Goal: Task Accomplishment & Management: Use online tool/utility

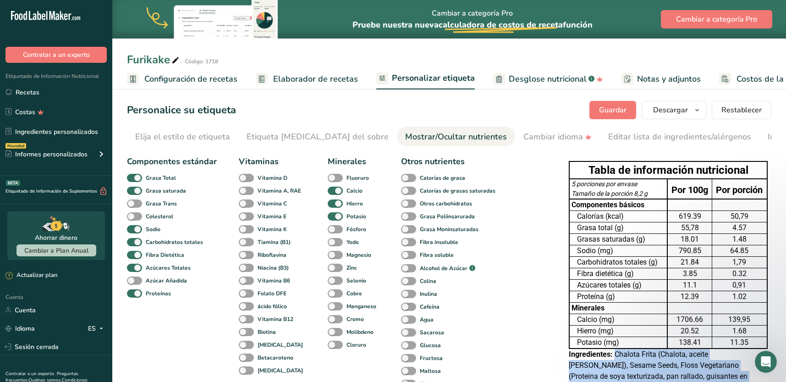
scroll to position [0, 39]
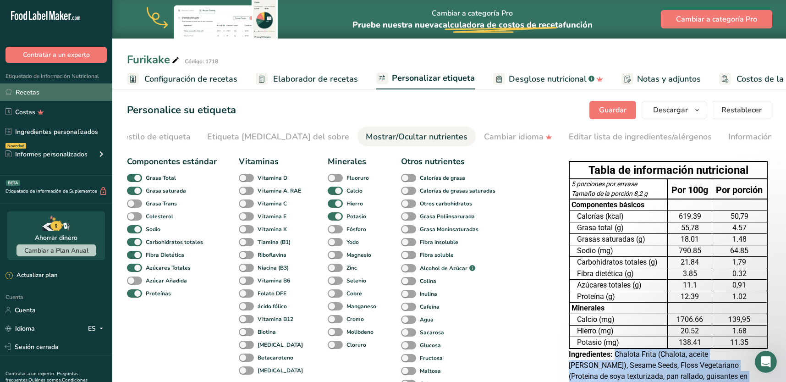
click at [23, 89] on font "Recetas" at bounding box center [28, 92] width 24 height 9
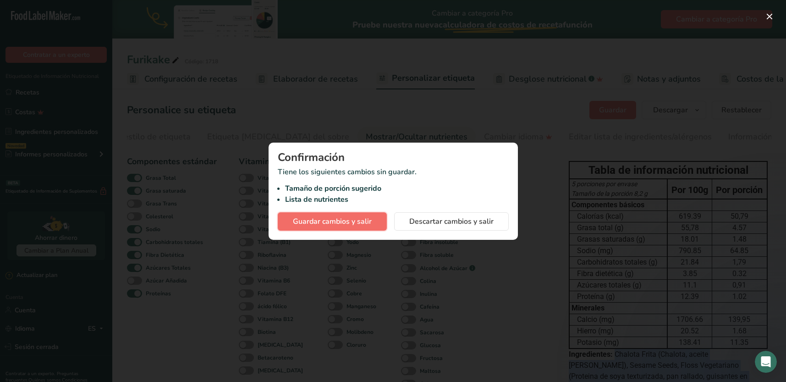
click at [342, 223] on font "Guardar cambios y salir" at bounding box center [332, 221] width 79 height 10
click at [339, 218] on font "Guardar cambios y salir" at bounding box center [332, 221] width 79 height 10
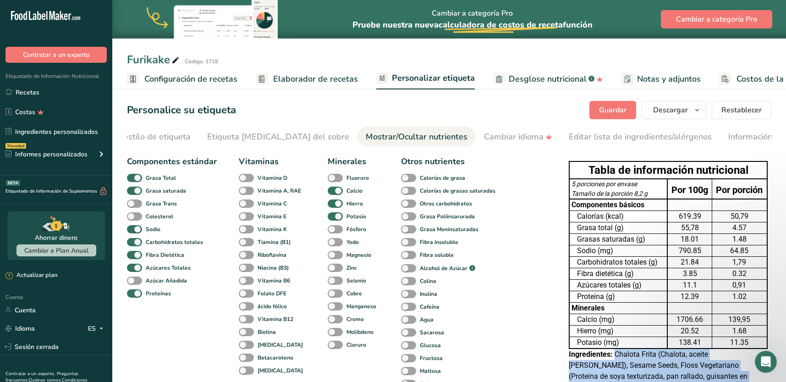
click at [209, 80] on font "Configuración de recetas" at bounding box center [190, 78] width 93 height 11
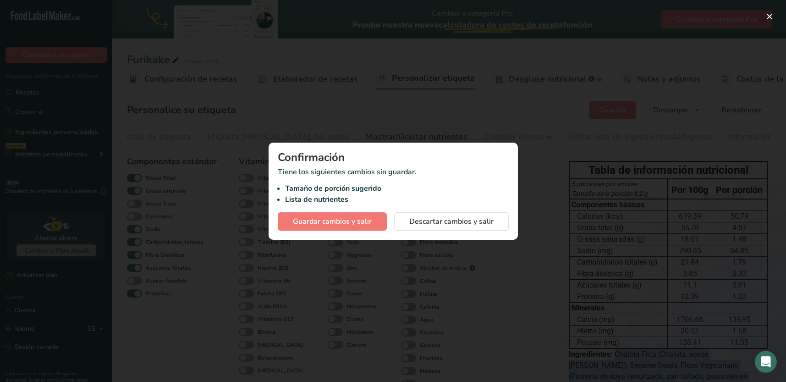
scroll to position [0, 3]
click at [344, 222] on font "Guardar cambios y salir" at bounding box center [332, 221] width 79 height 10
click at [530, 135] on div at bounding box center [393, 191] width 786 height 382
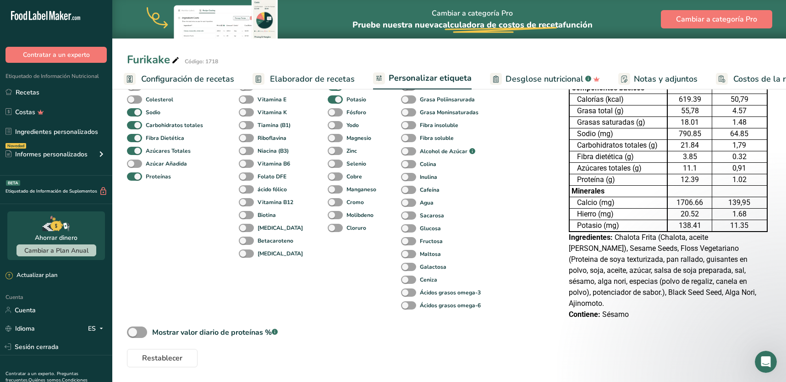
scroll to position [0, 0]
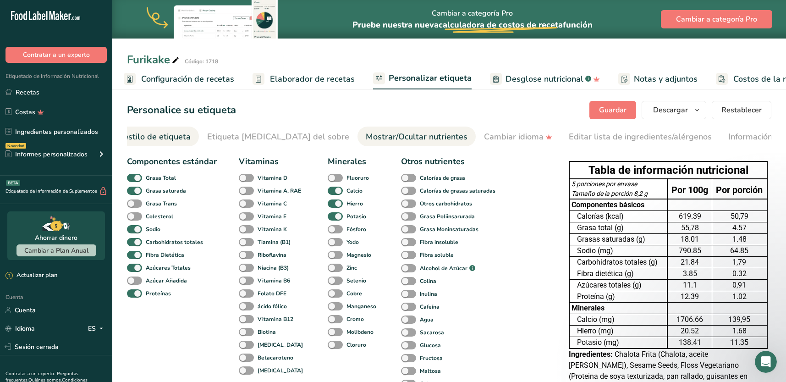
click at [142, 135] on font "Elija el estilo de etiqueta" at bounding box center [143, 136] width 95 height 11
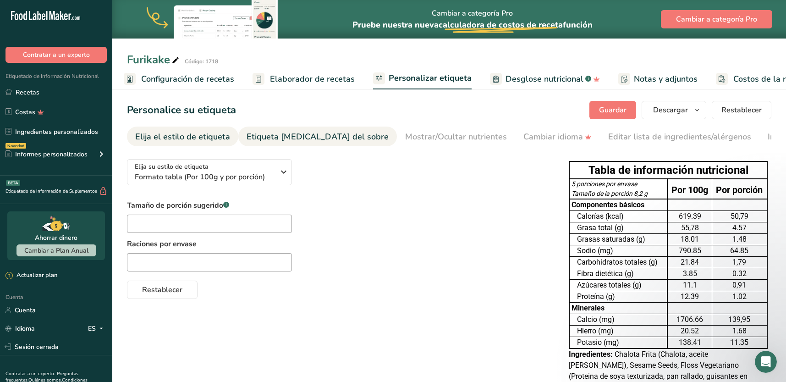
click at [294, 137] on font "Etiqueta [MEDICAL_DATA] del sobre" at bounding box center [317, 136] width 142 height 11
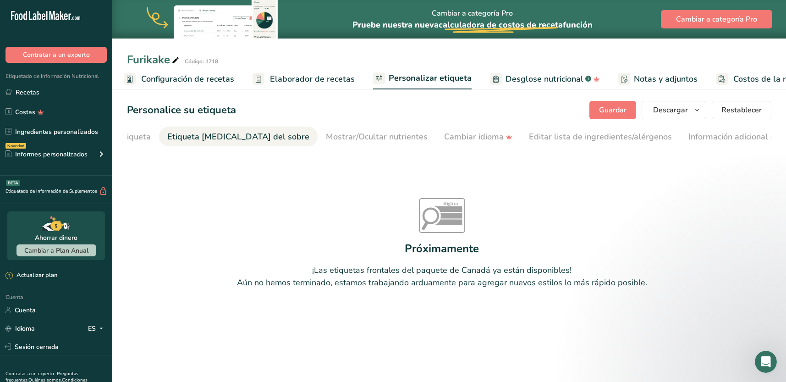
scroll to position [0, 85]
click at [438, 139] on font "Cambiar idioma" at bounding box center [468, 136] width 60 height 11
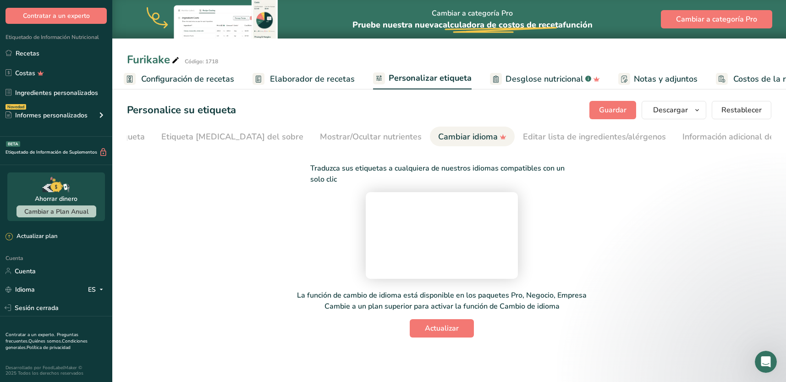
scroll to position [0, 0]
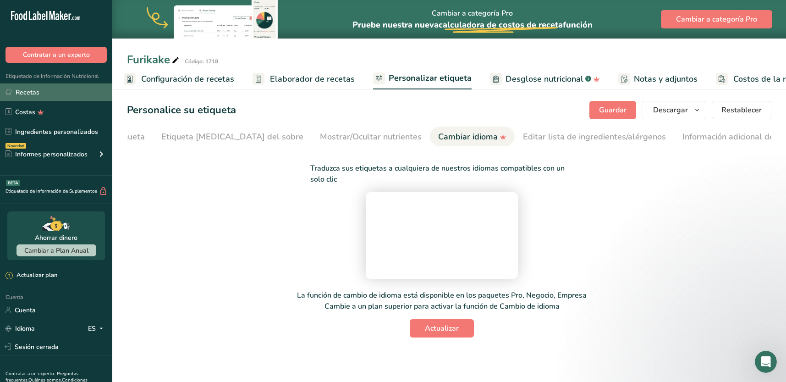
click at [28, 92] on font "Recetas" at bounding box center [28, 92] width 24 height 9
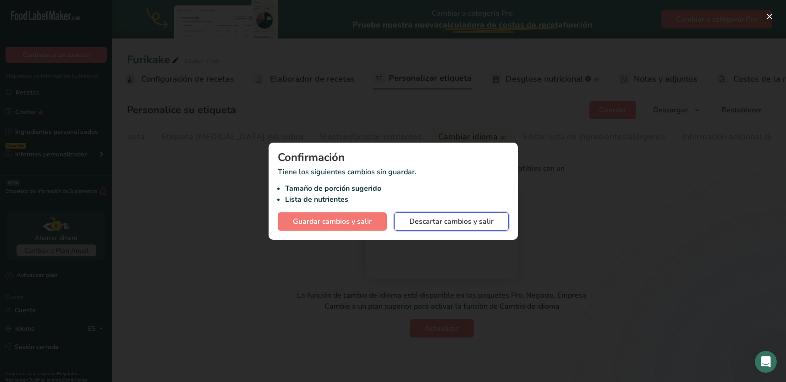
click at [443, 224] on font "Descartar cambios y salir" at bounding box center [451, 221] width 84 height 10
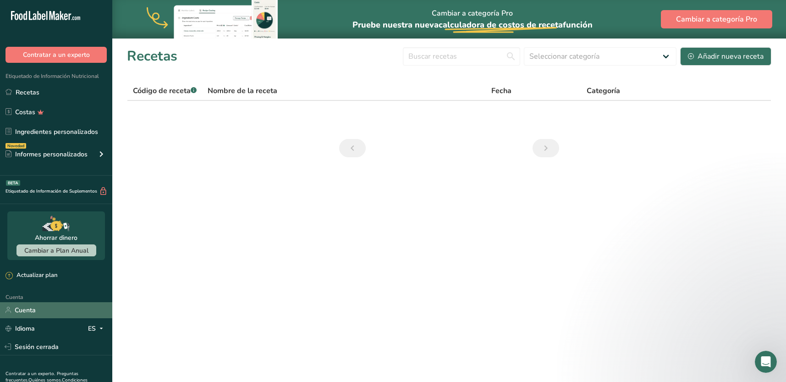
click at [40, 314] on link "Cuenta" at bounding box center [56, 310] width 112 height 16
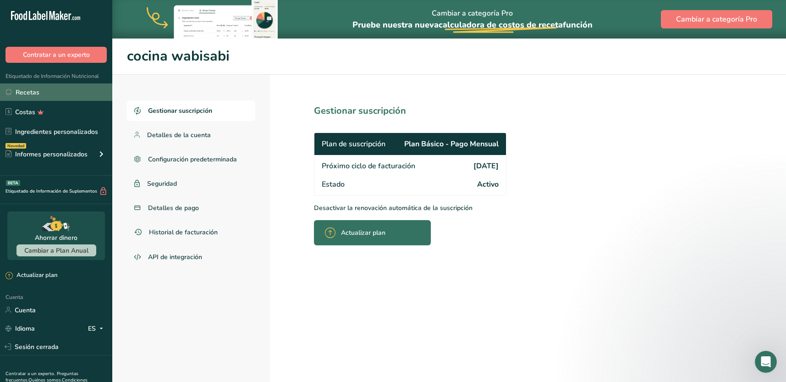
click at [22, 96] on font "Recetas" at bounding box center [28, 92] width 24 height 10
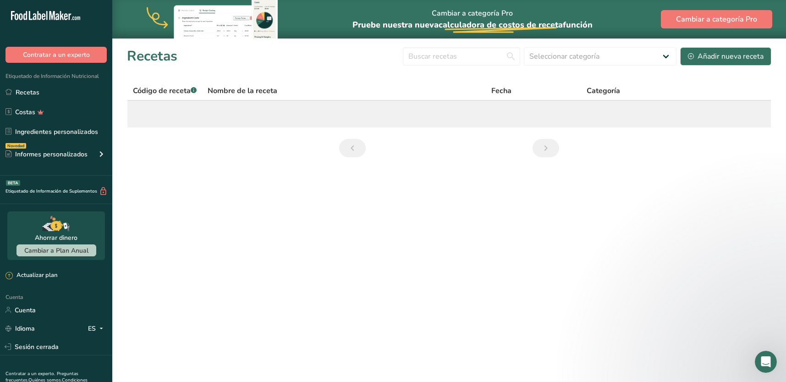
click at [172, 117] on td at bounding box center [448, 114] width 643 height 27
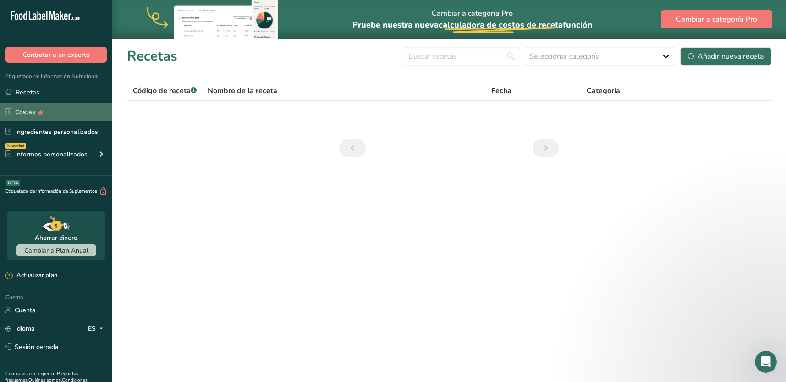
click at [30, 114] on font "Costas" at bounding box center [25, 112] width 20 height 9
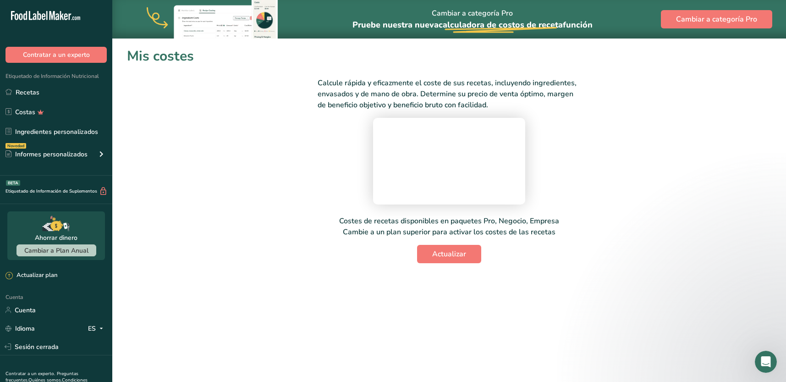
click at [33, 77] on font "Etiquetado de Información Nutricional" at bounding box center [51, 75] width 93 height 7
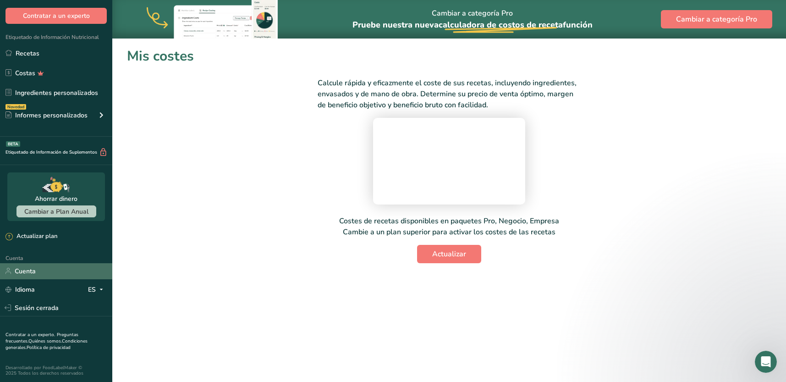
click at [26, 271] on font "Cuenta" at bounding box center [25, 271] width 21 height 9
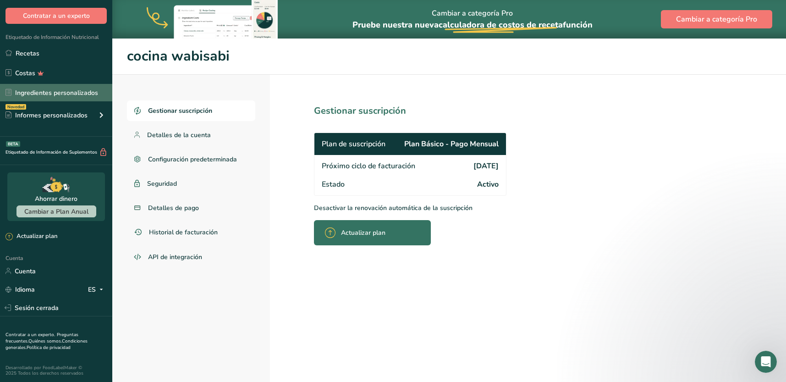
click at [79, 90] on font "Ingredientes personalizados" at bounding box center [56, 92] width 83 height 9
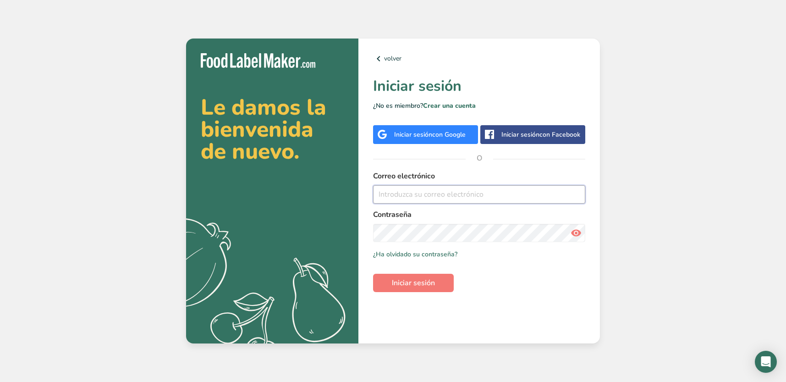
click at [430, 194] on input "email" at bounding box center [479, 194] width 212 height 18
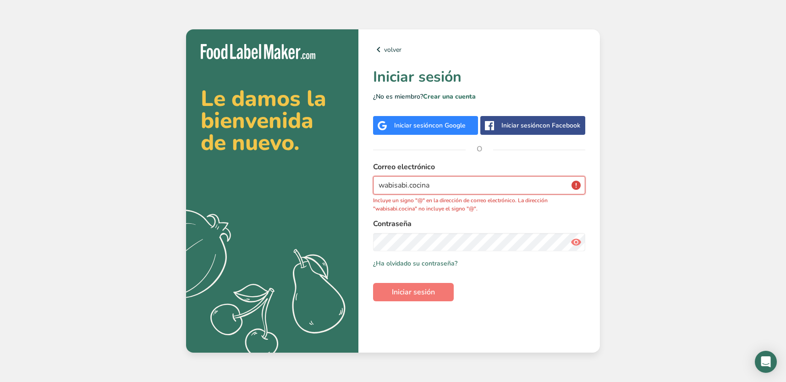
click at [451, 180] on input "wabisabi.cocina" at bounding box center [479, 185] width 212 height 18
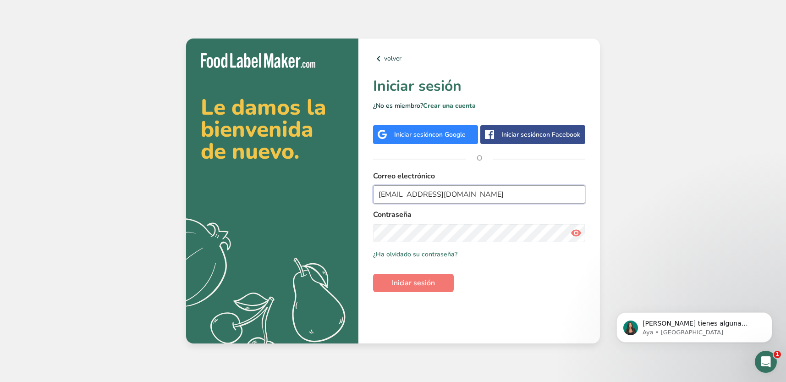
type input "wabisabi.cocina@gmail.com"
click at [414, 254] on link "¿Ha olvidado su contraseña?" at bounding box center [415, 254] width 84 height 10
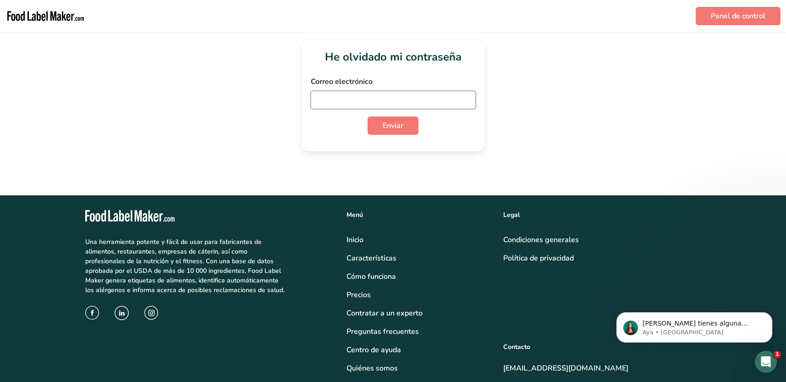
click at [348, 93] on input "email" at bounding box center [393, 100] width 165 height 18
type input "wabisabi.cocina@gmail.com"
click at [367, 116] on button "Enviar" at bounding box center [392, 125] width 51 height 18
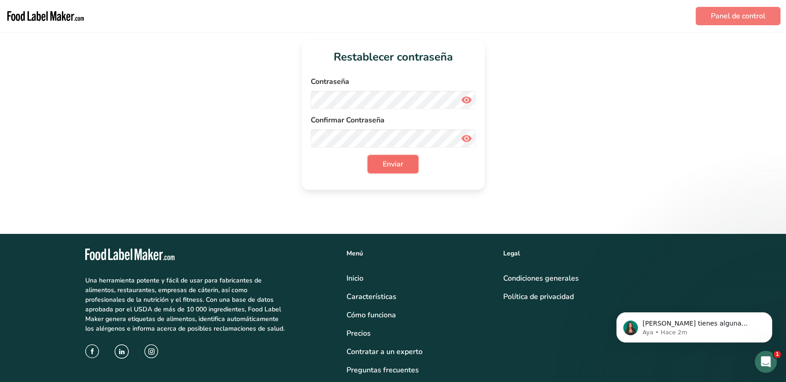
click at [390, 165] on span "Enviar" at bounding box center [393, 164] width 21 height 11
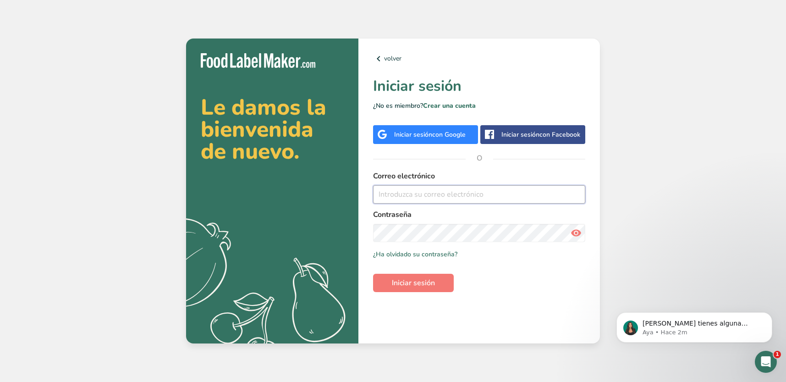
click at [404, 190] on input "email" at bounding box center [479, 194] width 212 height 18
type input "[EMAIL_ADDRESS][DOMAIN_NAME]"
click at [575, 231] on icon at bounding box center [575, 232] width 11 height 16
click at [417, 280] on span "Iniciar sesión" at bounding box center [413, 282] width 43 height 11
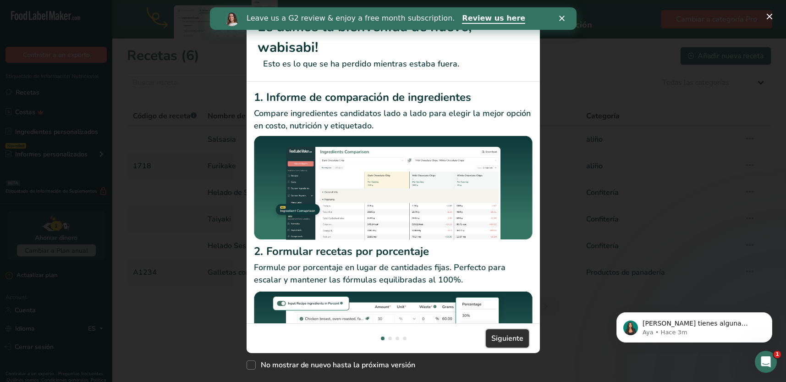
click at [504, 334] on span "Siguiente" at bounding box center [507, 338] width 32 height 11
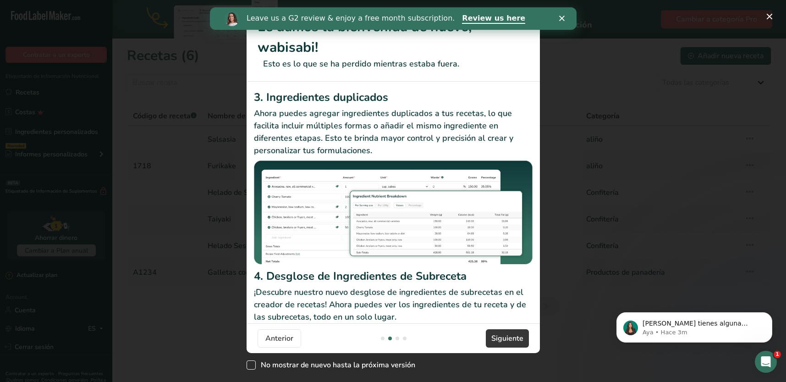
click at [250, 361] on span "New Features" at bounding box center [250, 364] width 9 height 9
click at [250, 362] on input "No mostrar de nuevo hasta la próxima versión" at bounding box center [249, 365] width 6 height 6
checkbox input "true"
click at [498, 330] on button "Siguiente" at bounding box center [507, 338] width 43 height 18
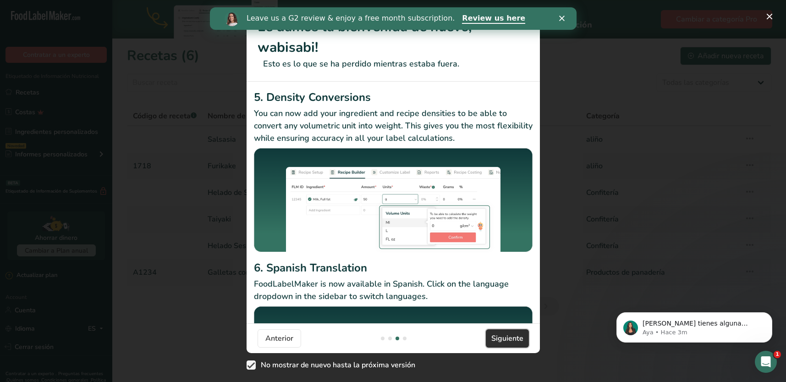
click at [498, 330] on button "Siguiente" at bounding box center [507, 338] width 43 height 18
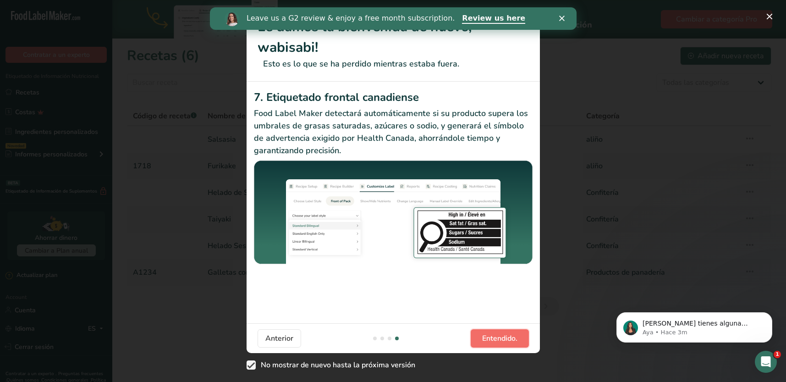
click at [498, 330] on button "Entendido." at bounding box center [499, 338] width 58 height 18
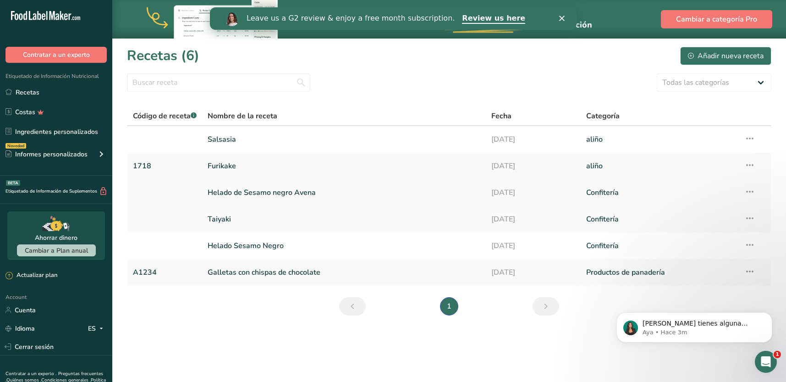
click at [234, 185] on link "Helado de Sesamo negro Avena" at bounding box center [344, 192] width 273 height 19
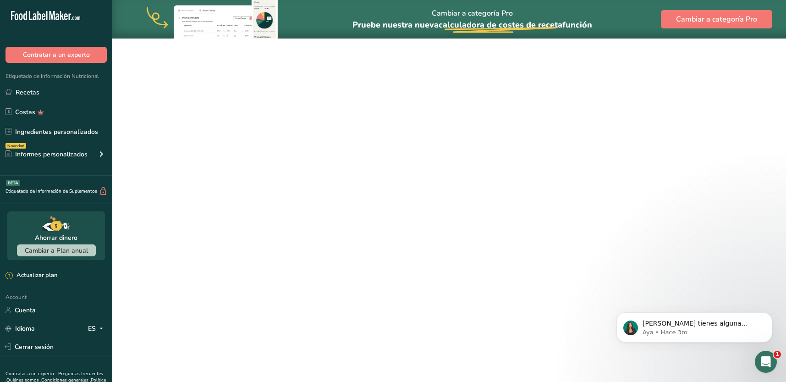
click at [234, 185] on link "Helado de Sesamo negro Avena" at bounding box center [344, 192] width 273 height 19
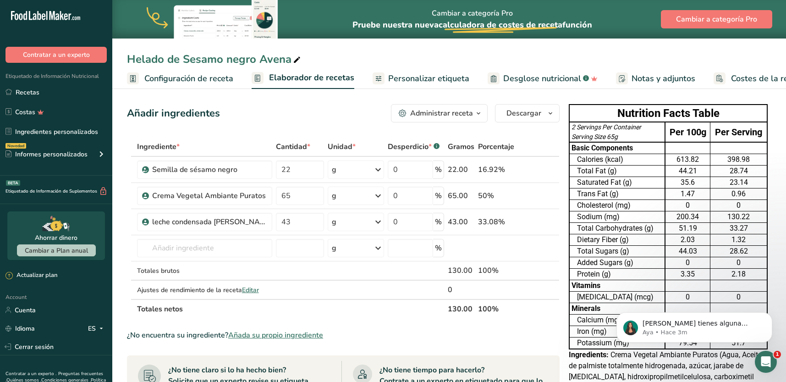
click at [418, 77] on span "Personalizar etiqueta" at bounding box center [428, 78] width 81 height 12
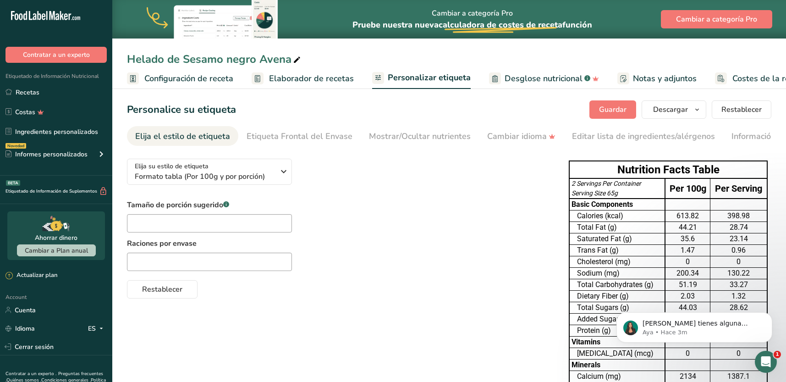
scroll to position [0, 38]
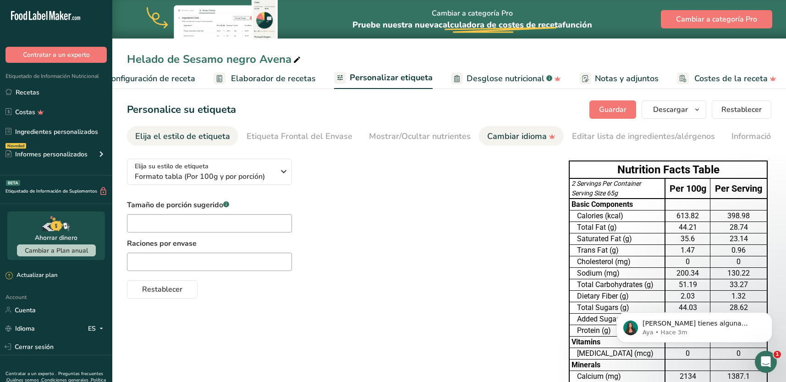
click at [509, 134] on div "Cambiar idioma" at bounding box center [521, 136] width 68 height 12
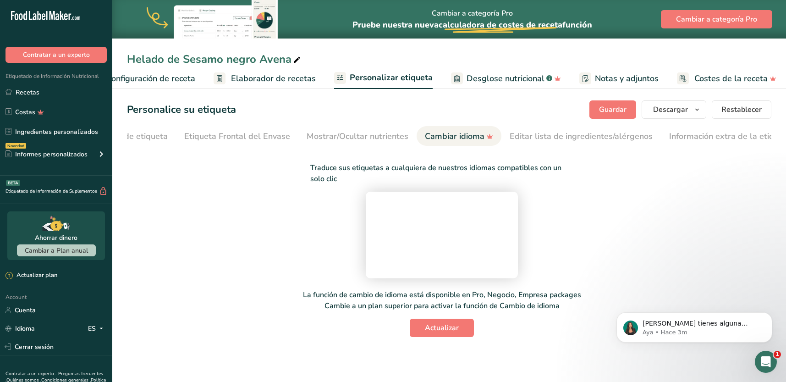
scroll to position [0, 78]
click at [373, 240] on video at bounding box center [441, 233] width 137 height 69
click at [373, 236] on video at bounding box center [441, 233] width 137 height 69
click at [317, 131] on div "Mostrar/Ocultar nutrientes" at bounding box center [341, 136] width 102 height 12
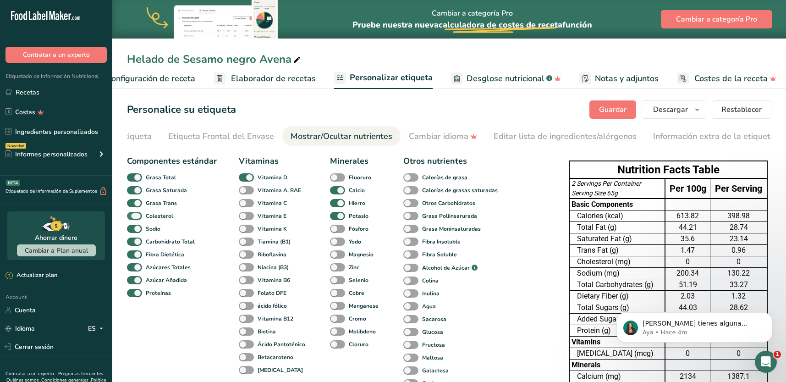
click at [131, 219] on span at bounding box center [134, 216] width 15 height 9
click at [131, 219] on input "Colesterol" at bounding box center [130, 216] width 6 height 6
checkbox input "false"
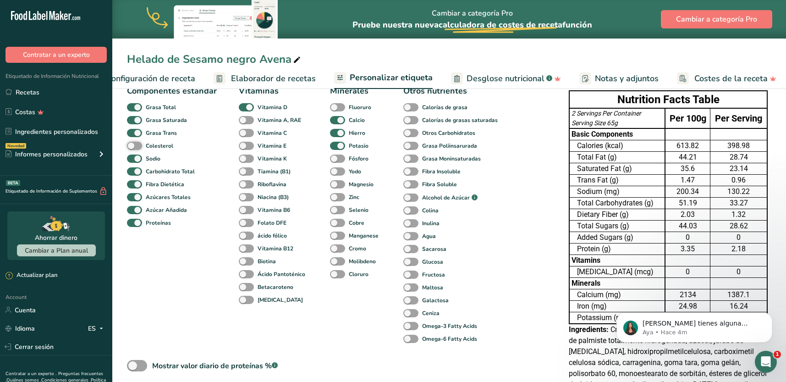
scroll to position [69, 0]
click at [134, 212] on span at bounding box center [134, 211] width 15 height 9
click at [133, 212] on input "Azúcar Añadida" at bounding box center [130, 211] width 6 height 6
checkbox input "false"
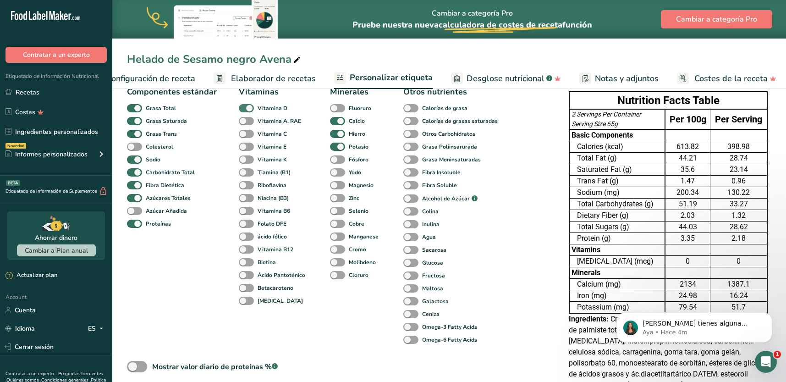
click at [244, 110] on span at bounding box center [246, 108] width 15 height 9
click at [244, 110] on input "Vitamina D" at bounding box center [242, 108] width 6 height 6
checkbox input "false"
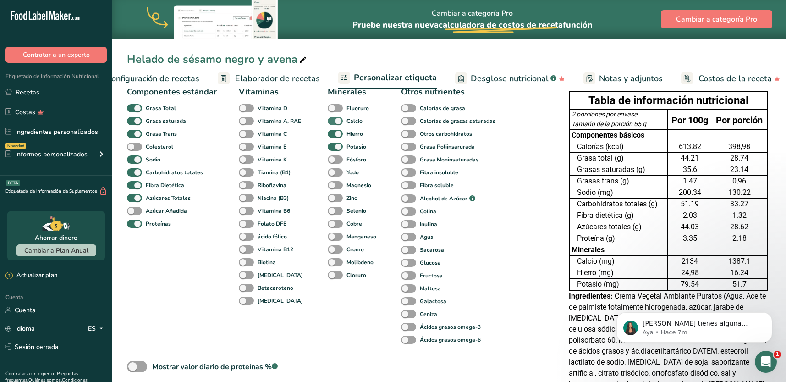
click at [337, 124] on span at bounding box center [335, 121] width 15 height 9
click at [334, 124] on input "Calcio" at bounding box center [331, 121] width 6 height 6
checkbox input "false"
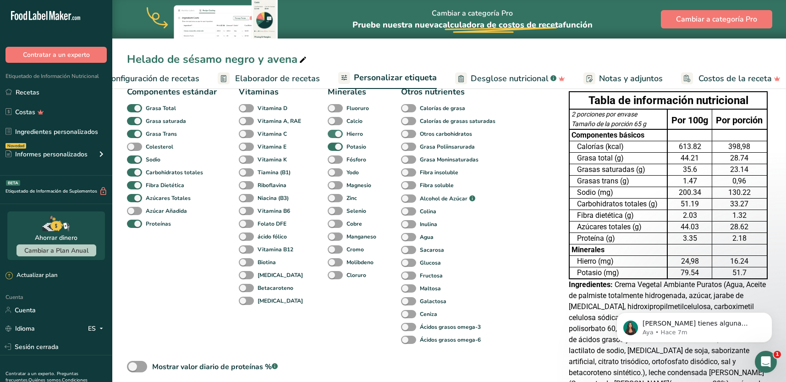
click at [334, 135] on span at bounding box center [335, 134] width 15 height 9
click at [334, 135] on input "Hierro" at bounding box center [331, 134] width 6 height 6
checkbox input "false"
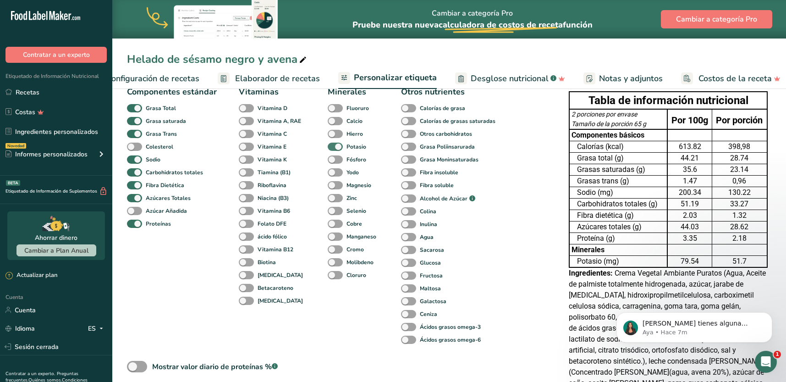
click at [335, 148] on span at bounding box center [335, 146] width 15 height 9
click at [334, 148] on input "Potasio" at bounding box center [331, 146] width 6 height 6
checkbox input "false"
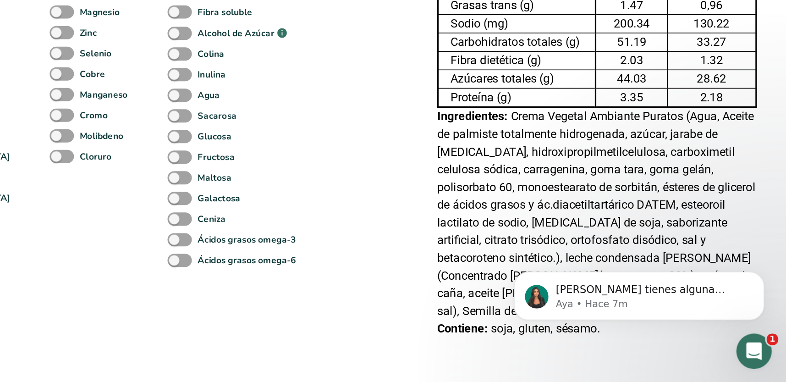
scroll to position [108, 0]
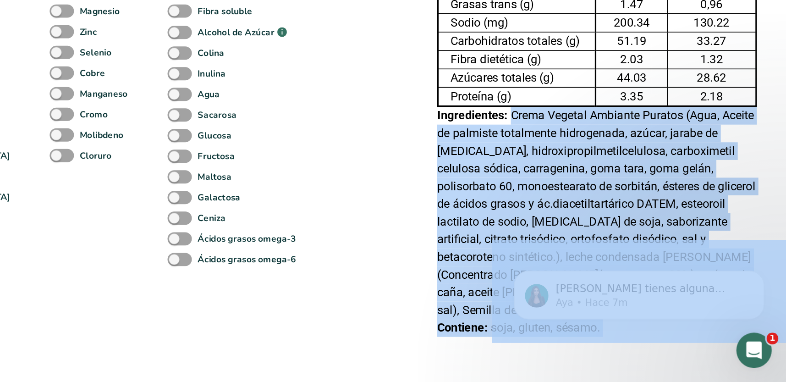
drag, startPoint x: 1118, startPoint y: 461, endPoint x: 621, endPoint y: 332, distance: 513.5
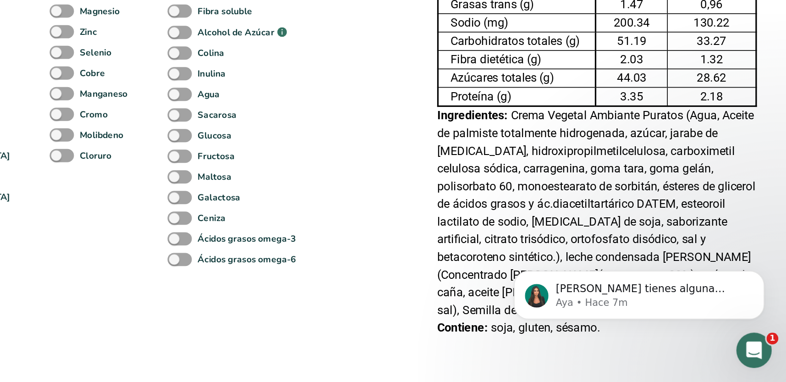
click at [537, 350] on div "Componentes estándar Grasa Total Grasa saturada Grasa Trans Colesterol Sodio Ca…" at bounding box center [338, 207] width 423 height 319
click at [658, 238] on icon "Descartar notificación" at bounding box center [657, 237] width 3 height 3
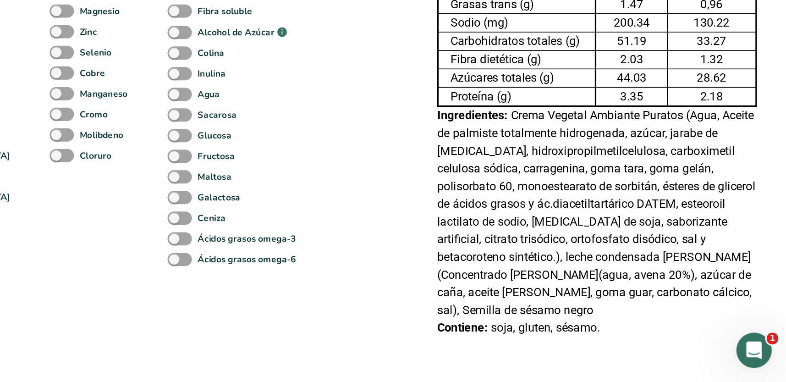
drag, startPoint x: 613, startPoint y: 212, endPoint x: 723, endPoint y: 336, distance: 165.9
click at [723, 336] on div "Tabla de información nutricional 2 porciones por envase Tamaño de la porción 65…" at bounding box center [668, 205] width 206 height 304
click at [723, 342] on div "Contiene: soja, gluten, sésamo." at bounding box center [668, 347] width 199 height 11
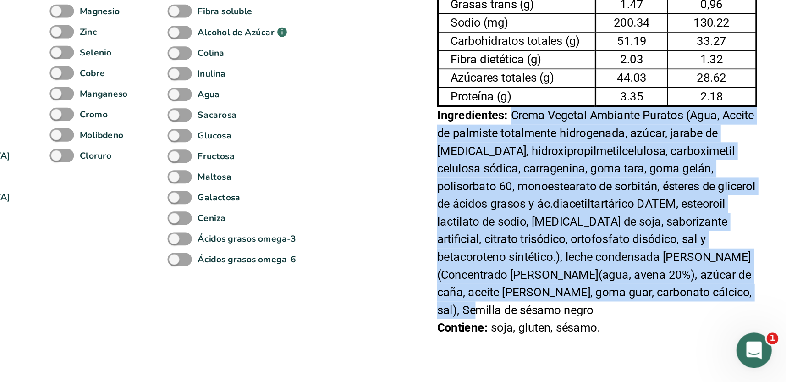
drag, startPoint x: 729, startPoint y: 323, endPoint x: 615, endPoint y: 215, distance: 156.5
click at [615, 215] on div "Ingredientes: Crema Vegetal Ambiante Puratos (Agua, Aceite de palmiste totalmen…" at bounding box center [668, 276] width 199 height 132
copy font "Crema Vegetal Ambiante Puratos (Agua, Aceite de palmiste totalmente hidrogenada…"
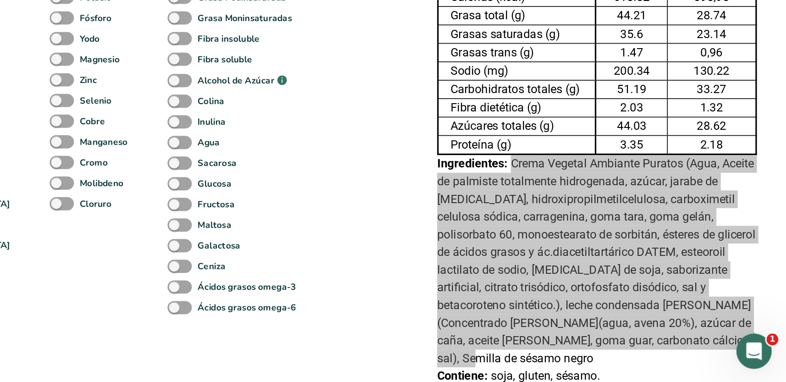
scroll to position [80, 0]
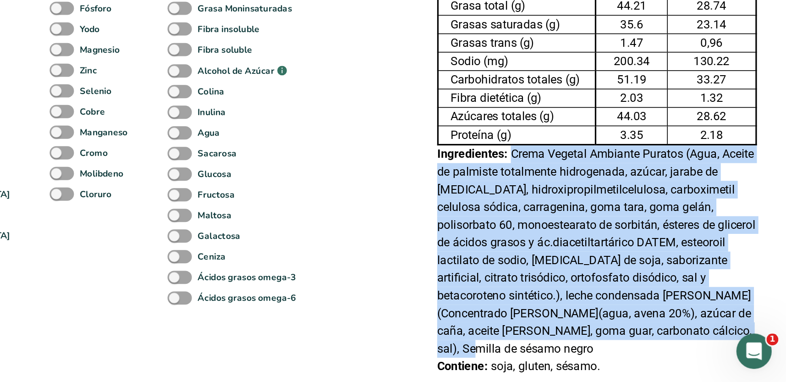
click at [690, 252] on font "Crema Vegetal Ambiante Puratos (Agua, Aceite de palmiste totalmente hidrogenada…" at bounding box center [668, 300] width 198 height 130
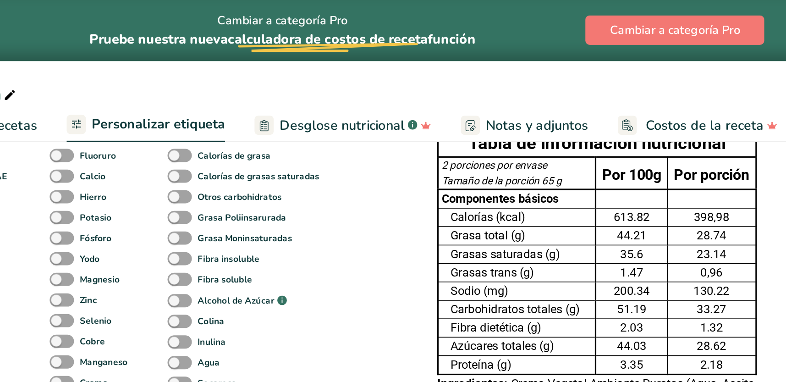
scroll to position [0, 0]
